Goal: Contribute content: Contribute content

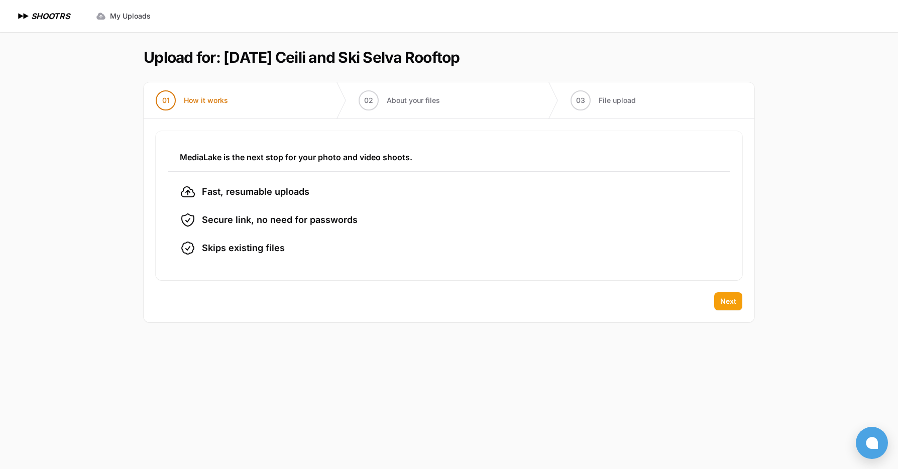
drag, startPoint x: 750, startPoint y: 300, endPoint x: 741, endPoint y: 301, distance: 9.7
click at [750, 300] on div "Back Next" at bounding box center [449, 307] width 611 height 30
click at [737, 302] on button "Next" at bounding box center [728, 301] width 28 height 18
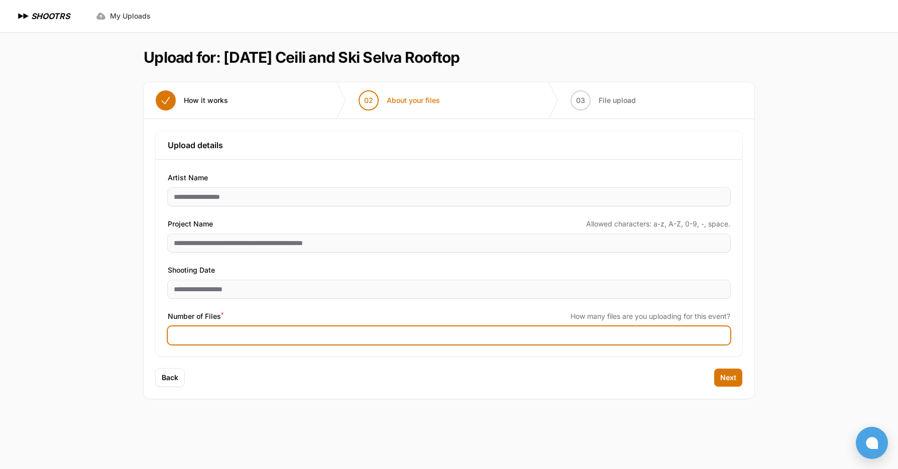
click at [205, 333] on input "Number of Files *" at bounding box center [449, 336] width 563 height 18
type input "***"
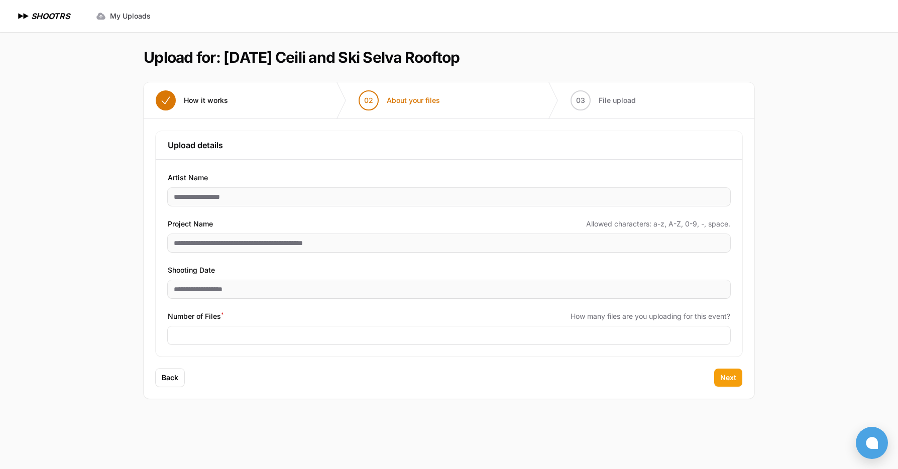
click at [738, 379] on button "Next" at bounding box center [728, 378] width 28 height 18
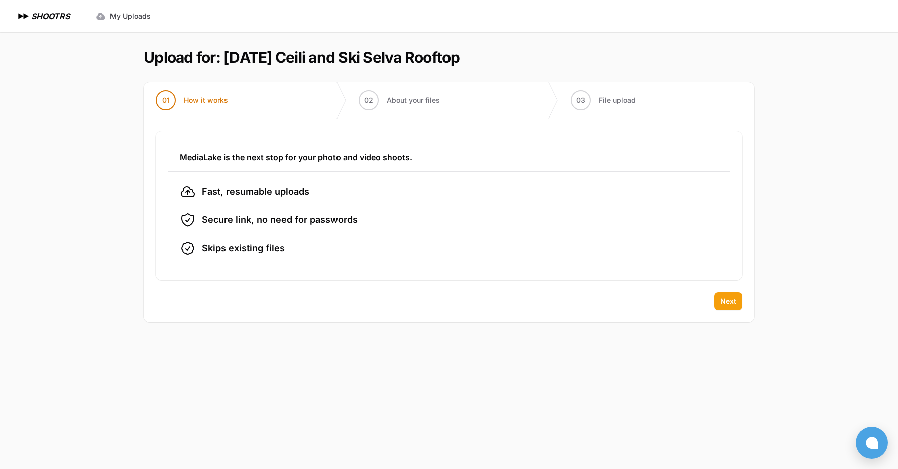
click at [726, 300] on span "Next" at bounding box center [729, 301] width 16 height 10
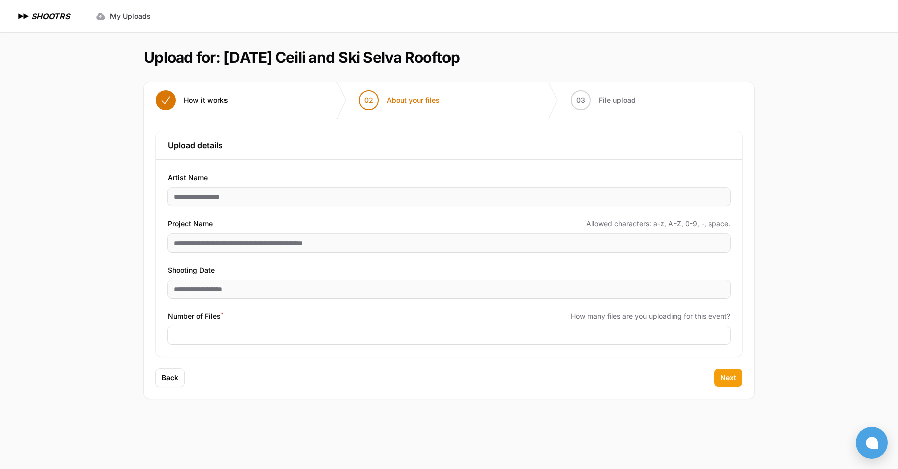
click at [738, 382] on button "Next" at bounding box center [728, 378] width 28 height 18
